Goal: Communication & Community: Answer question/provide support

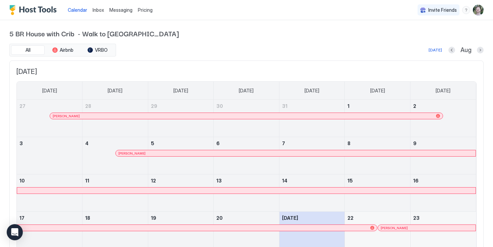
click at [95, 11] on span "Inbox" at bounding box center [98, 10] width 11 height 6
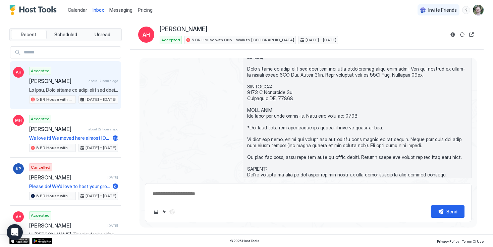
scroll to position [791, 0]
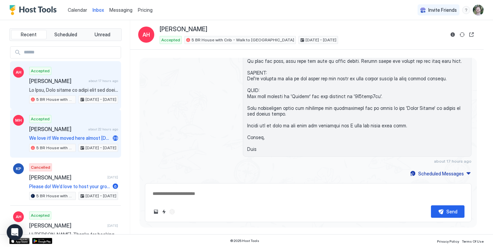
click at [81, 124] on div "Accepted [PERSON_NAME] about 22 hours ago We love it! We moved here almost [DAT…" at bounding box center [73, 133] width 89 height 37
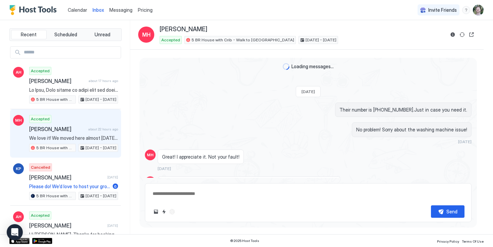
scroll to position [537, 0]
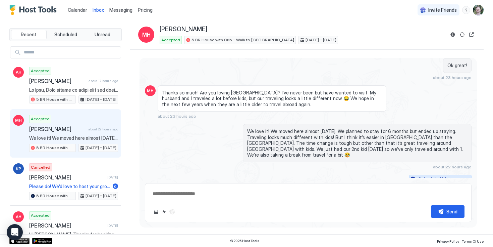
click at [469, 175] on button "Scheduled Messages" at bounding box center [440, 179] width 62 height 9
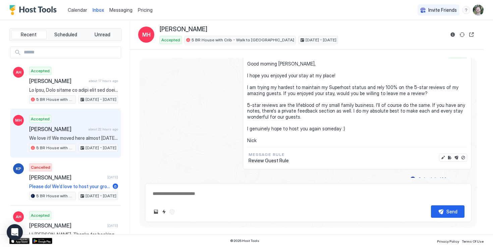
type textarea "*"
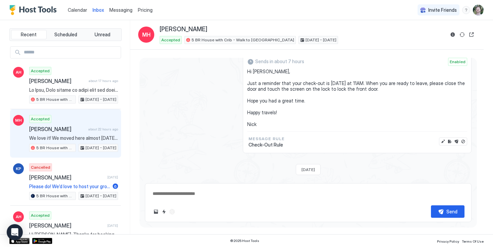
scroll to position [677, 0]
